Goal: Find specific page/section: Find specific page/section

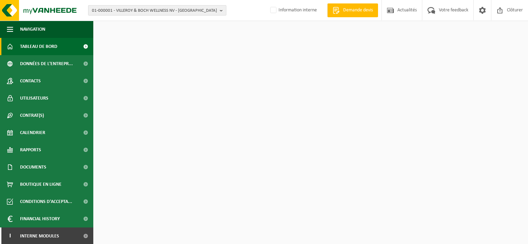
click at [147, 9] on span "01-000001 - VILLEROY & BOCH WELLNESS NV - ROESELARE" at bounding box center [154, 11] width 125 height 10
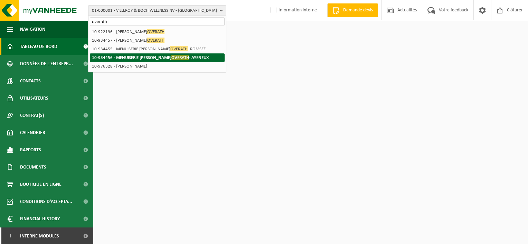
type input "overath"
click at [171, 57] on span "OVERATH" at bounding box center [180, 57] width 18 height 5
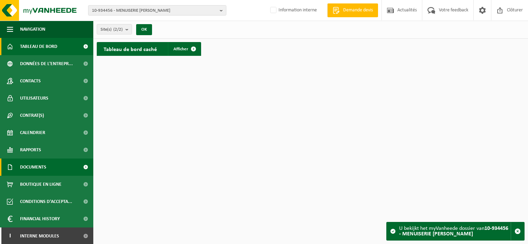
click at [56, 169] on link "Documents" at bounding box center [46, 167] width 93 height 17
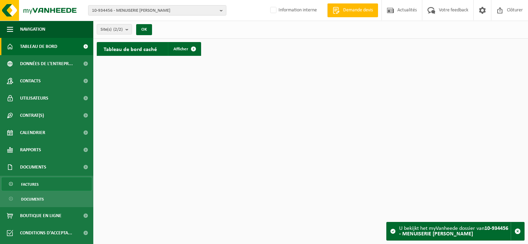
click at [58, 184] on link "Factures" at bounding box center [47, 184] width 90 height 13
